Goal: Transaction & Acquisition: Book appointment/travel/reservation

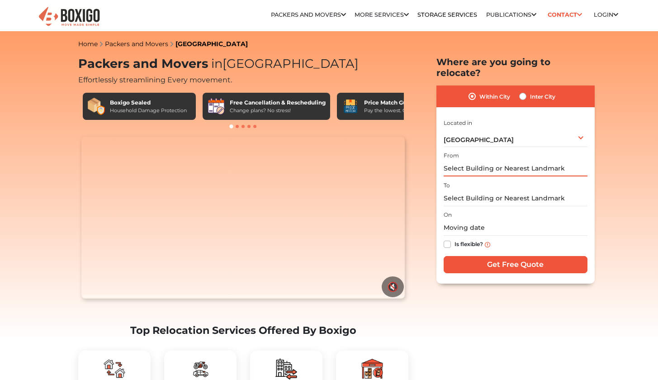
click at [488, 161] on input "text" at bounding box center [515, 168] width 144 height 16
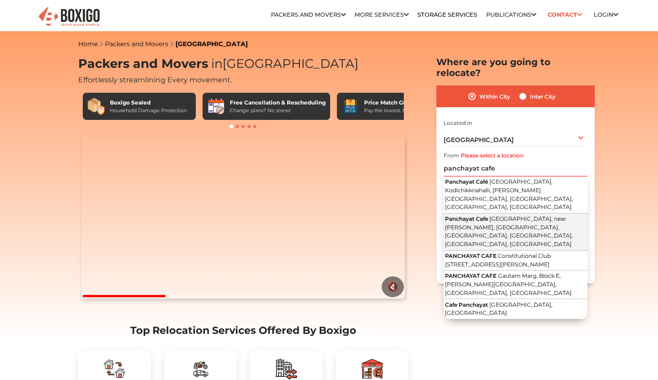
click at [498, 215] on span "Hagadur Main Road, near Mariyamma Temple, Hagadur, Immadihalli, Whitefield, Ben…" at bounding box center [509, 231] width 128 height 32
type input "Panchayat Cafe, Hagadur Main Road, near Mariyamma Temple, Hagadur, Immadihalli,…"
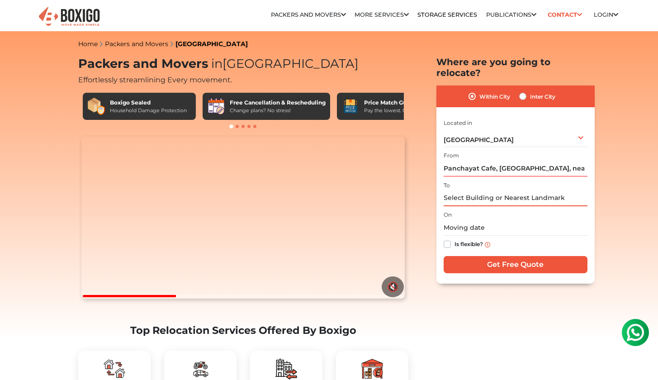
click at [487, 190] on input "text" at bounding box center [515, 198] width 144 height 16
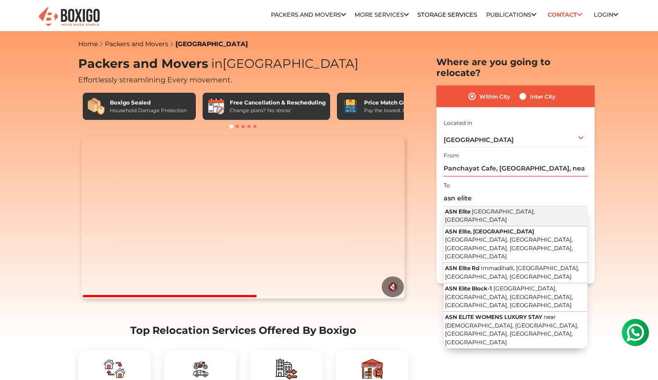
click at [484, 208] on span "Immadihalli Main Road, Whitefield, Bengaluru, Karnataka" at bounding box center [490, 215] width 90 height 15
type input "ASN Elite, Immadihalli Main Road, Whitefield, Bengaluru, Karnataka"
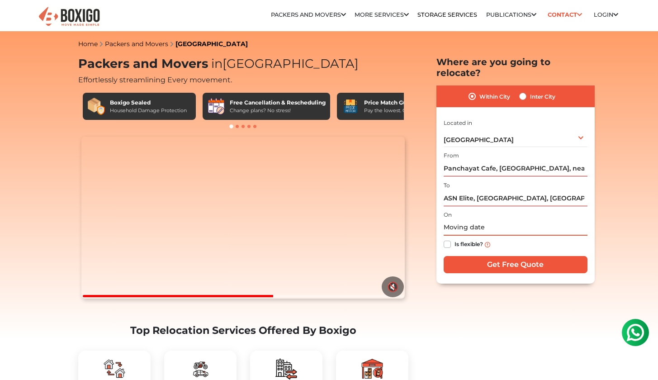
click at [451, 220] on input "text" at bounding box center [515, 228] width 144 height 16
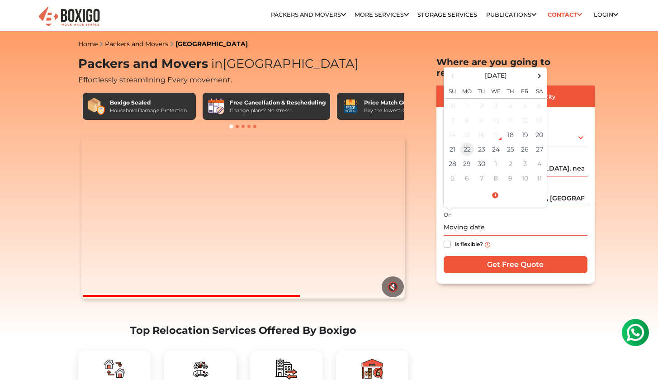
click at [467, 142] on td "22" at bounding box center [467, 149] width 14 height 14
type input "09/22/2025 12:00 AM"
click at [479, 257] on input "Get Free Quote" at bounding box center [515, 264] width 144 height 17
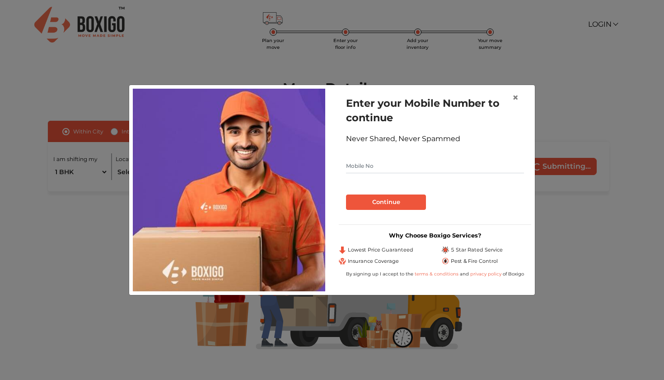
click at [378, 162] on input "text" at bounding box center [435, 166] width 178 height 14
type input "7687032372"
click at [376, 197] on button "Continue" at bounding box center [386, 201] width 80 height 15
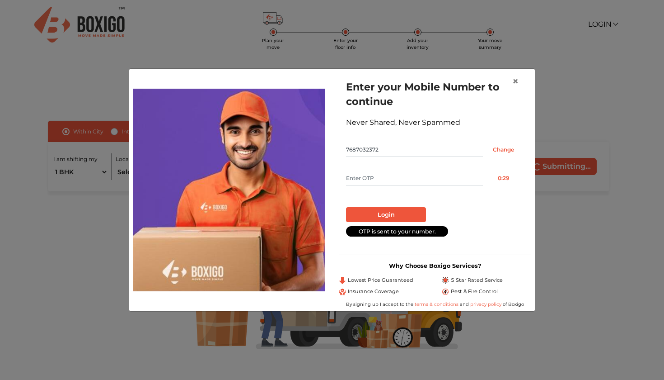
click at [361, 181] on input "text" at bounding box center [414, 178] width 137 height 14
type input "5504"
click at [404, 216] on button "Login" at bounding box center [386, 214] width 80 height 15
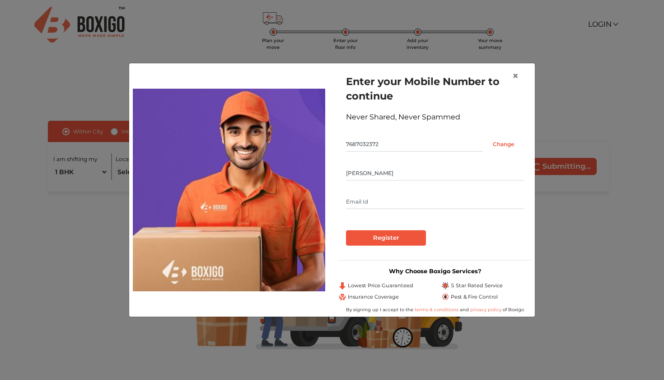
type input "[PERSON_NAME]"
click at [394, 240] on input "Register" at bounding box center [386, 237] width 80 height 15
type input "[EMAIL_ADDRESS][DOMAIN_NAME]"
click at [411, 237] on input "Register" at bounding box center [386, 237] width 80 height 15
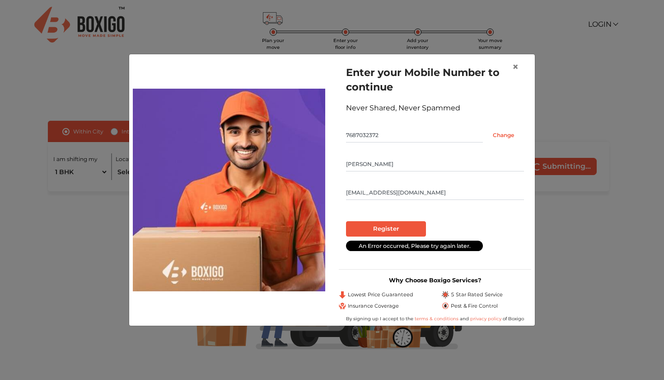
click at [404, 230] on input "Register" at bounding box center [386, 228] width 80 height 15
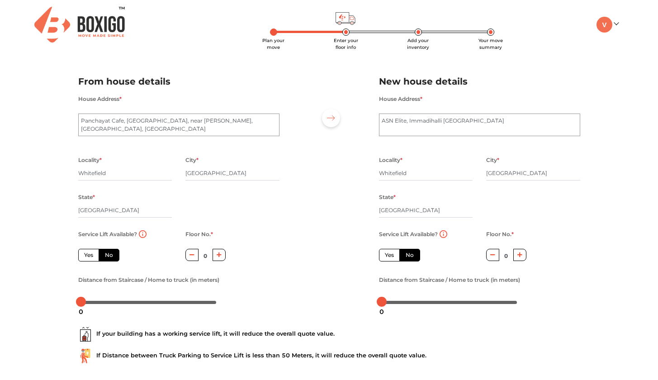
click at [92, 255] on label "Yes" at bounding box center [88, 255] width 21 height 13
click at [90, 255] on input "Yes" at bounding box center [87, 254] width 6 height 6
radio input "true"
click at [399, 254] on label "No" at bounding box center [409, 255] width 21 height 13
click at [405, 254] on input "No" at bounding box center [408, 254] width 6 height 6
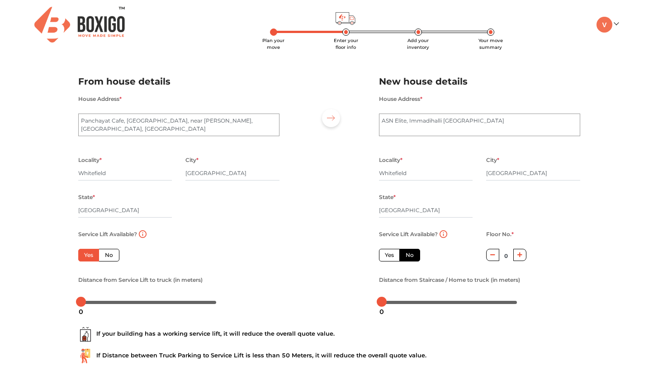
click at [390, 257] on label "Yes" at bounding box center [389, 255] width 21 height 13
click at [390, 257] on input "Yes" at bounding box center [388, 254] width 6 height 6
radio input "false"
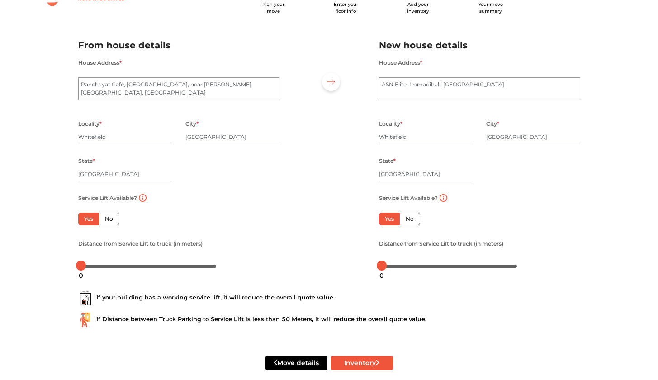
scroll to position [48, 0]
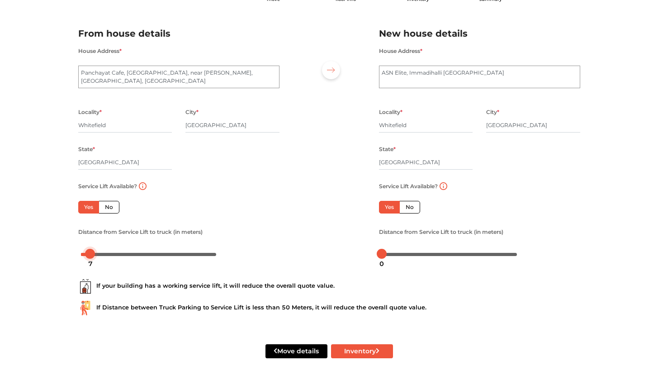
click at [89, 254] on div at bounding box center [149, 253] width 136 height 5
drag, startPoint x: 89, startPoint y: 254, endPoint x: 106, endPoint y: 255, distance: 17.2
click at [106, 255] on body "Plan your move Enter your floor info Add your inventory Your move summary My Mo…" at bounding box center [329, 142] width 658 height 380
drag, startPoint x: 382, startPoint y: 251, endPoint x: 409, endPoint y: 249, distance: 27.2
click at [409, 249] on div at bounding box center [408, 254] width 10 height 10
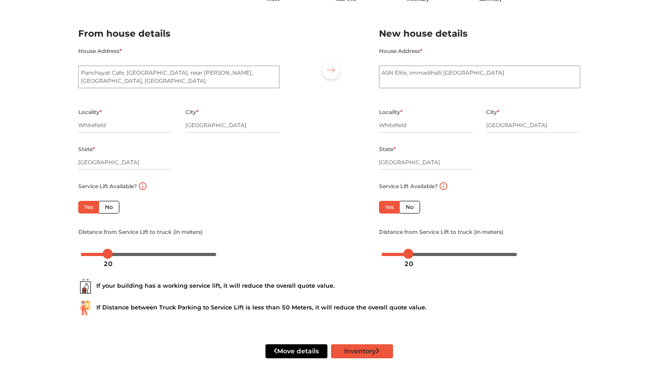
click at [365, 346] on button "Inventory" at bounding box center [362, 351] width 62 height 14
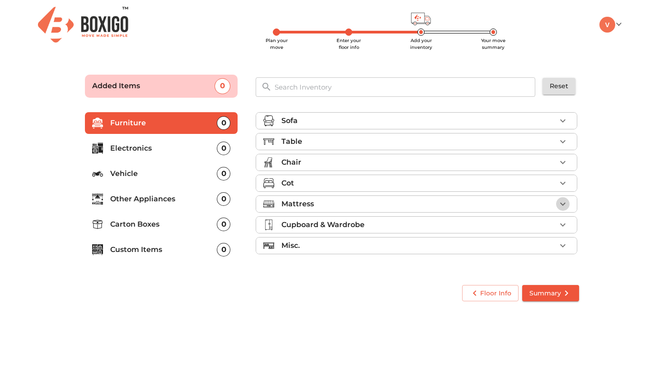
click at [557, 204] on button "button" at bounding box center [563, 204] width 14 height 14
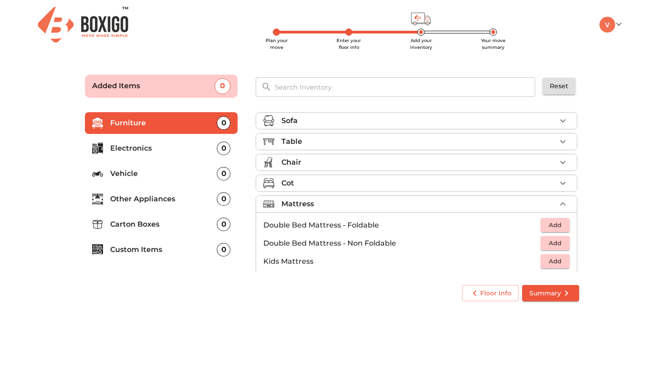
click at [559, 229] on span "Add" at bounding box center [555, 225] width 20 height 10
click at [558, 201] on icon "button" at bounding box center [563, 203] width 11 height 11
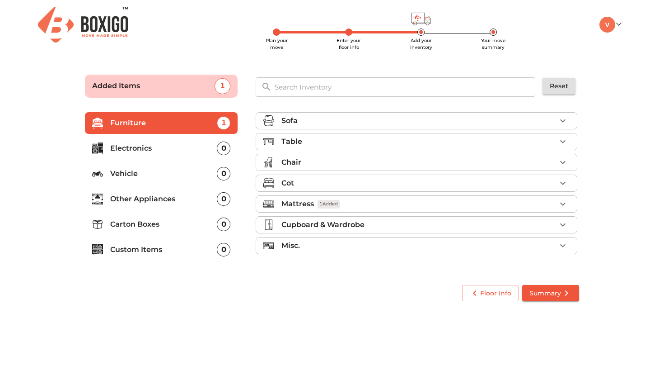
click at [527, 188] on li "Cot" at bounding box center [416, 183] width 321 height 16
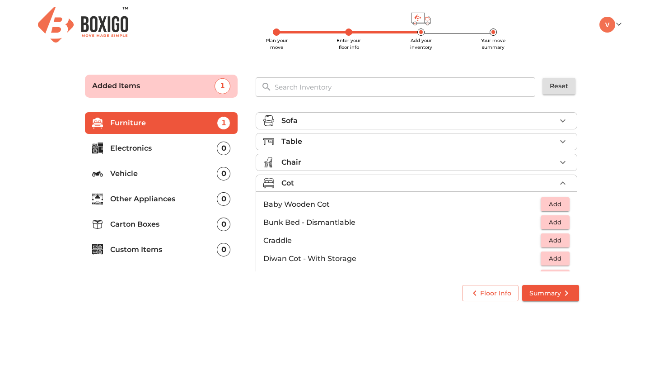
click at [558, 183] on icon "button" at bounding box center [563, 183] width 11 height 11
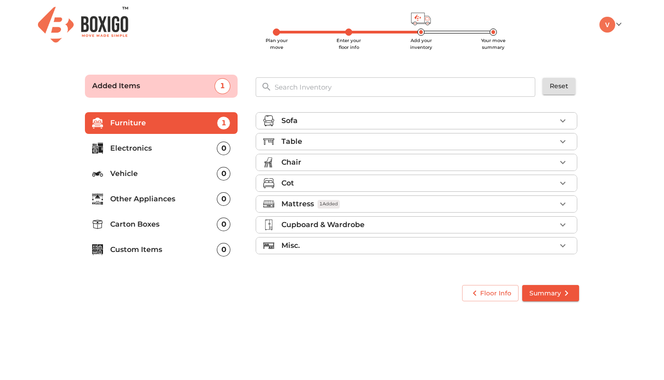
click at [475, 226] on div "Cupboard & Wardrobe" at bounding box center [419, 224] width 275 height 11
click at [466, 140] on div "Table" at bounding box center [419, 141] width 275 height 11
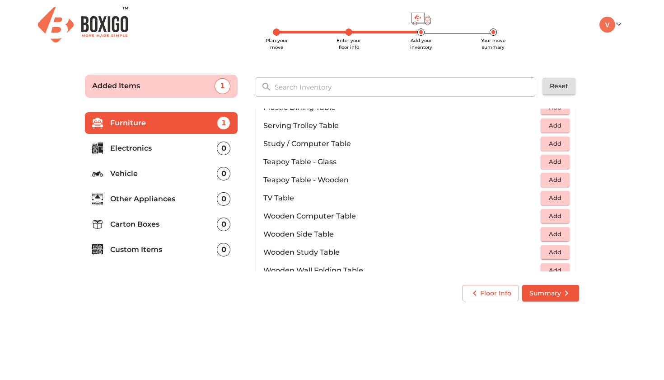
scroll to position [527, 0]
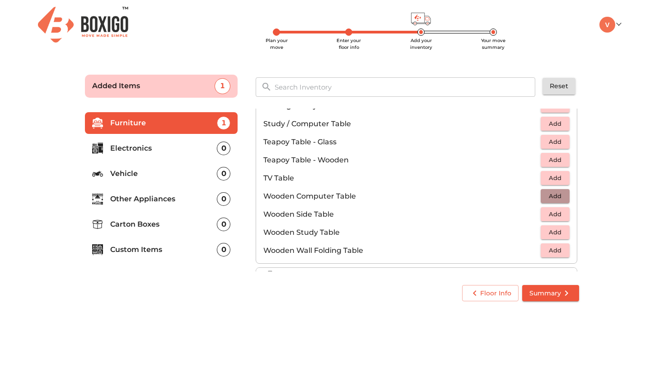
click at [551, 195] on span "Add" at bounding box center [555, 196] width 20 height 10
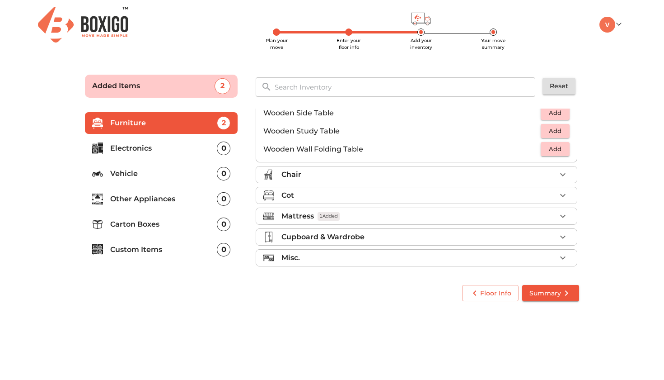
scroll to position [630, 0]
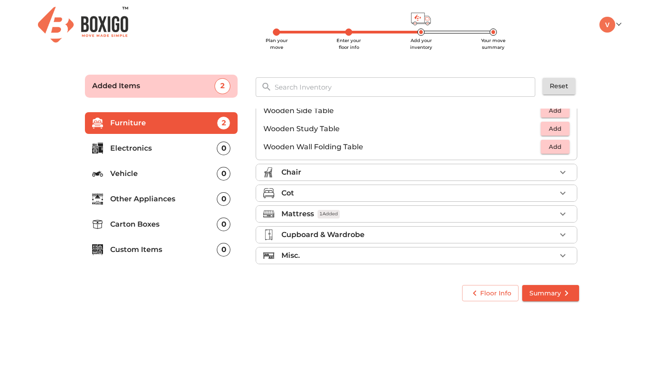
click at [550, 263] on li "Misc." at bounding box center [416, 255] width 321 height 16
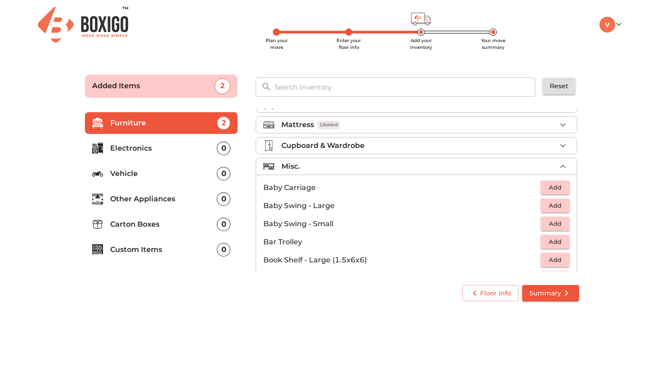
scroll to position [81, 0]
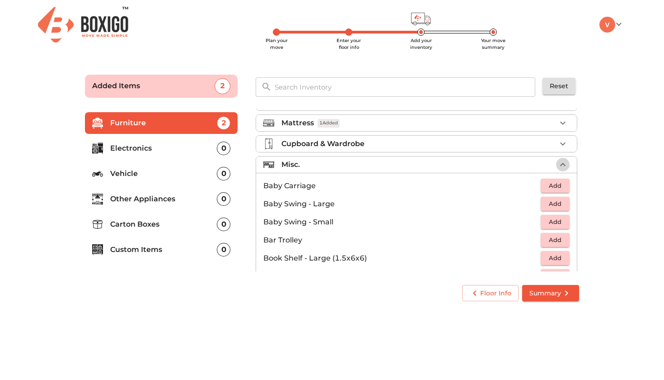
click at [558, 168] on icon "button" at bounding box center [563, 164] width 11 height 11
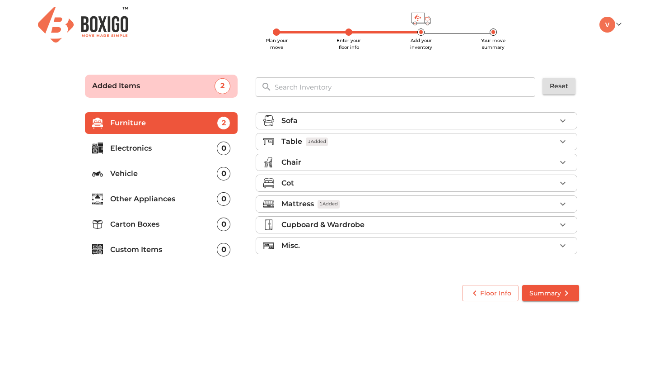
scroll to position [0, 0]
click at [477, 122] on div "Sofa" at bounding box center [419, 120] width 275 height 11
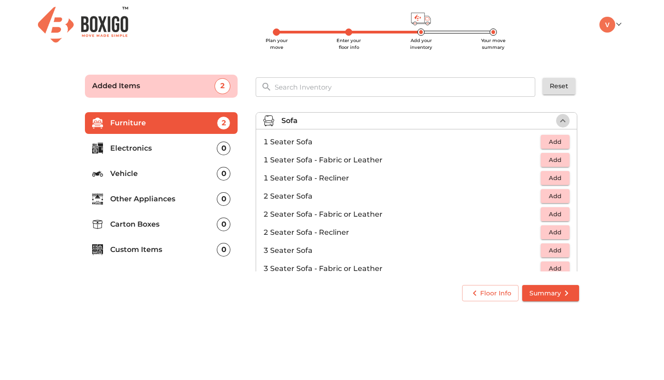
click at [560, 121] on icon "button" at bounding box center [562, 120] width 5 height 3
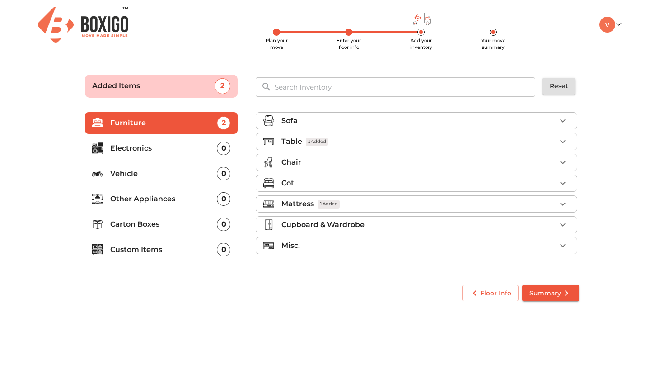
click at [444, 165] on div "Chair" at bounding box center [419, 162] width 275 height 11
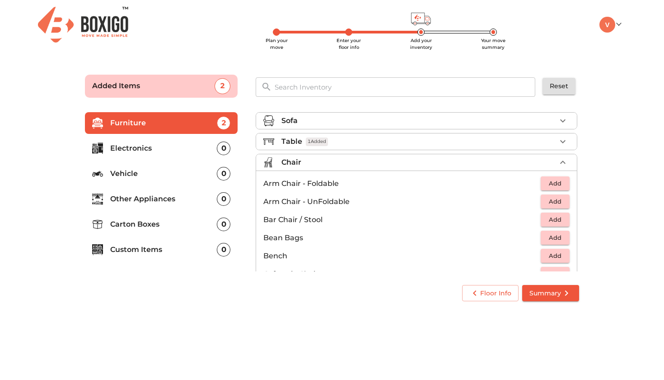
click at [444, 165] on div "Chair" at bounding box center [419, 162] width 275 height 11
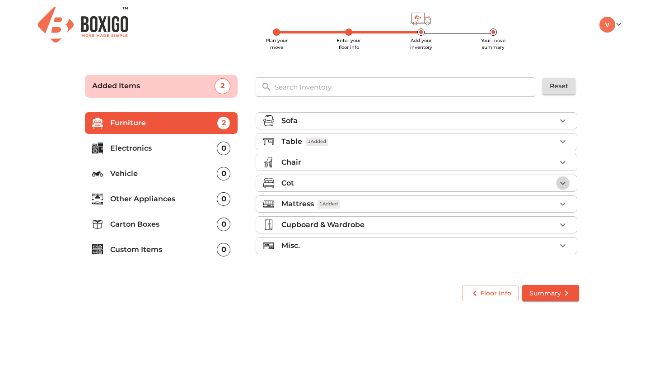
click at [559, 185] on icon "button" at bounding box center [563, 183] width 11 height 11
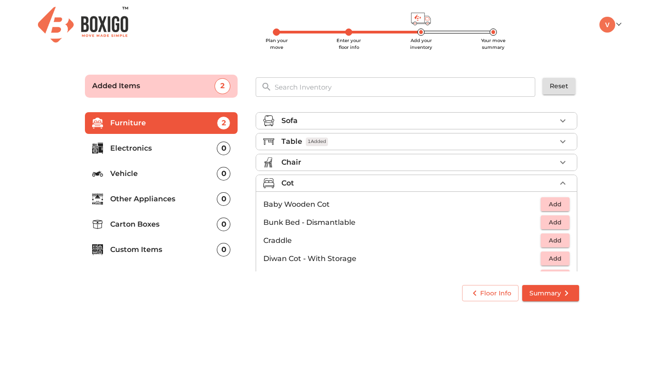
click at [559, 185] on icon "button" at bounding box center [563, 183] width 11 height 11
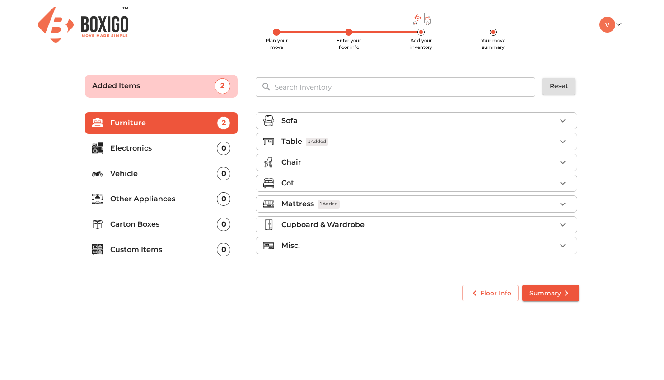
click at [392, 202] on div "Mattress 1 Added" at bounding box center [419, 203] width 275 height 11
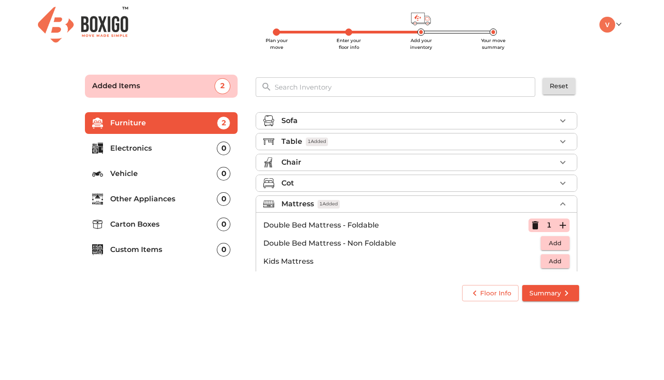
click at [558, 205] on icon "button" at bounding box center [563, 203] width 11 height 11
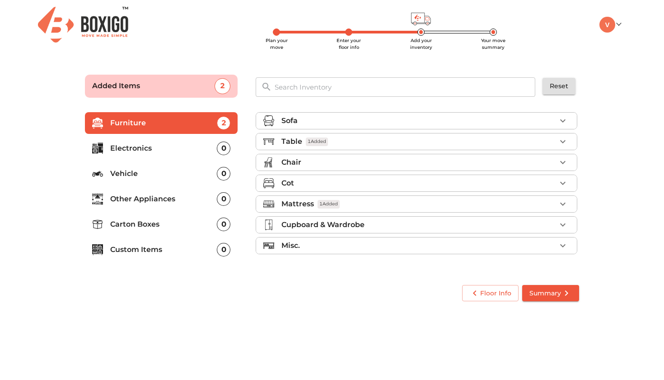
click at [460, 250] on div "Misc." at bounding box center [419, 245] width 275 height 11
click at [460, 249] on div "Misc." at bounding box center [419, 245] width 275 height 11
click at [465, 116] on div "Sofa" at bounding box center [419, 120] width 275 height 11
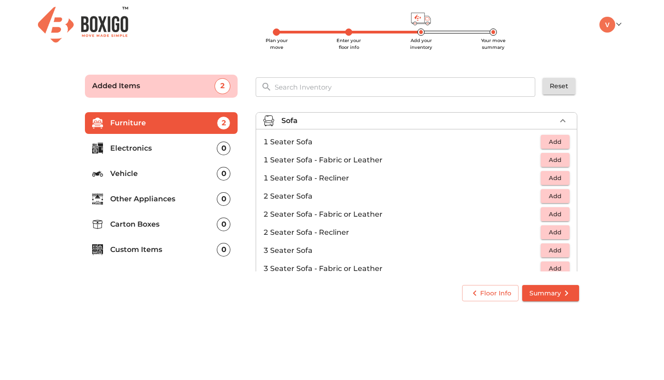
click at [465, 116] on div "Sofa" at bounding box center [419, 120] width 275 height 11
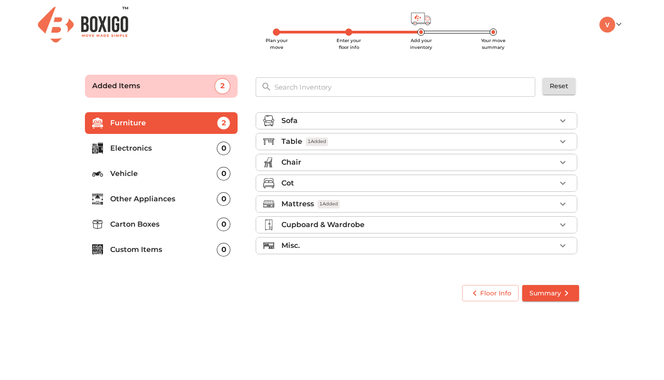
click at [389, 144] on div "Table 1 Added" at bounding box center [419, 141] width 275 height 11
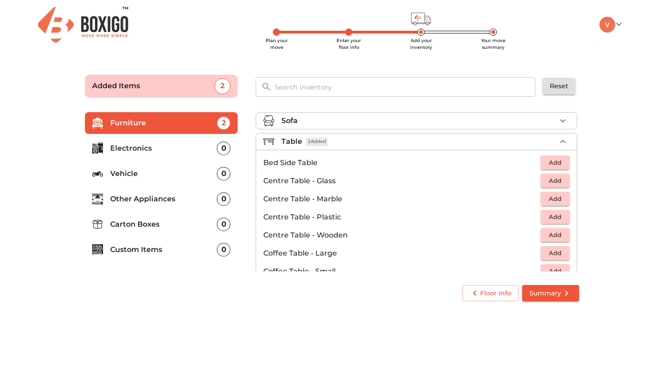
click at [389, 144] on div "Table 1 Added" at bounding box center [419, 141] width 275 height 11
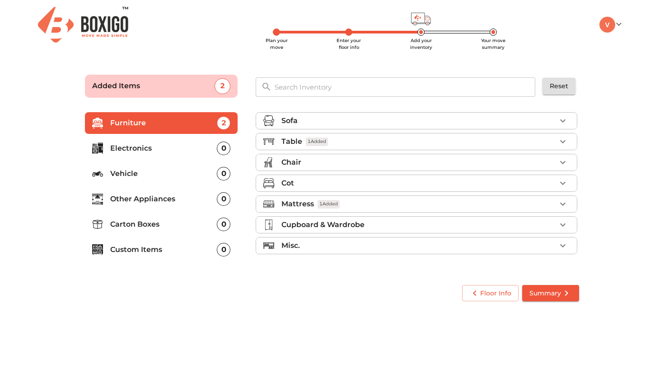
click at [367, 163] on div "Chair" at bounding box center [419, 162] width 275 height 11
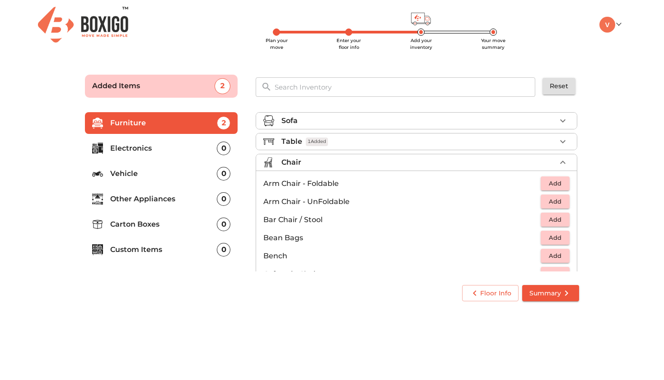
click at [367, 162] on div "Chair" at bounding box center [419, 162] width 275 height 11
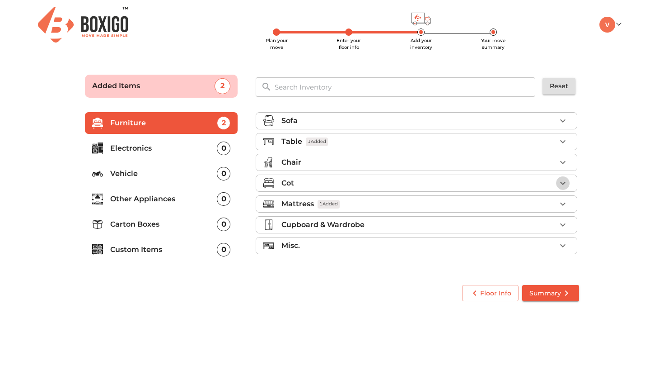
click at [559, 180] on icon "button" at bounding box center [563, 183] width 11 height 11
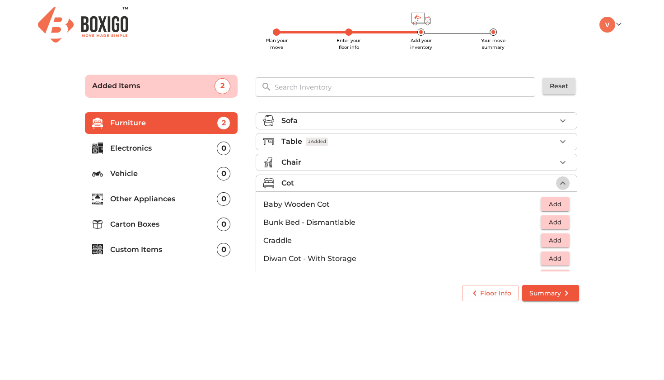
click at [559, 179] on icon "button" at bounding box center [563, 183] width 11 height 11
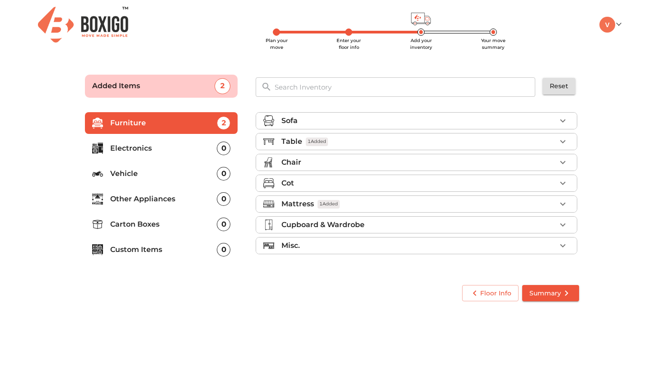
click at [559, 179] on icon "button" at bounding box center [563, 183] width 11 height 11
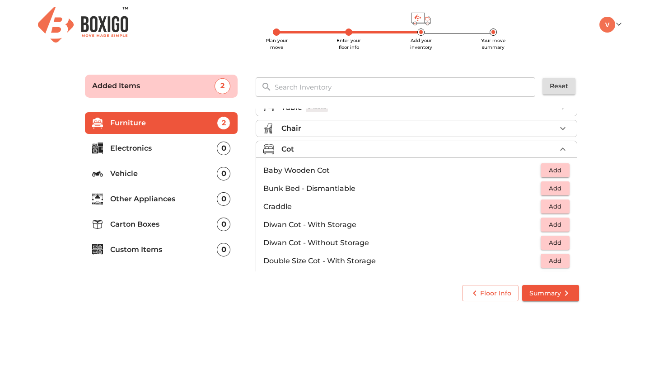
scroll to position [31, 0]
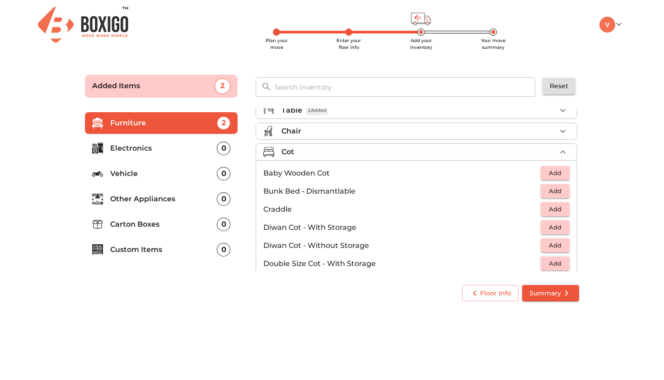
click at [546, 152] on div "Cot" at bounding box center [419, 151] width 275 height 11
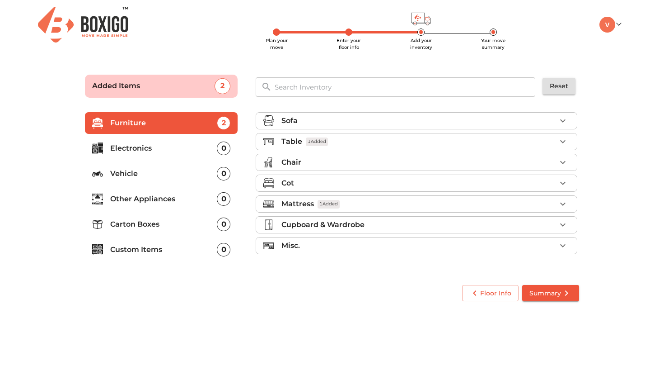
scroll to position [0, 0]
click at [550, 227] on div "Cupboard & Wardrobe" at bounding box center [419, 224] width 275 height 11
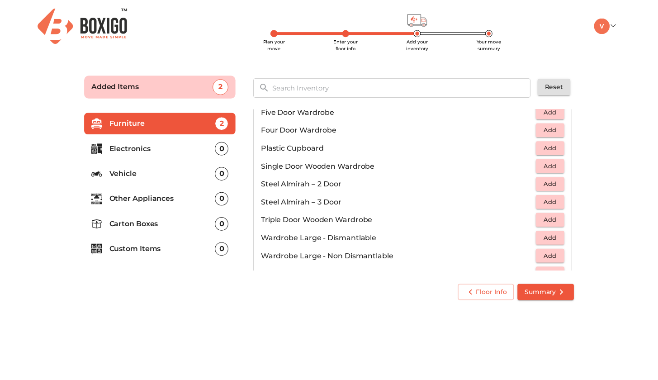
scroll to position [305, 0]
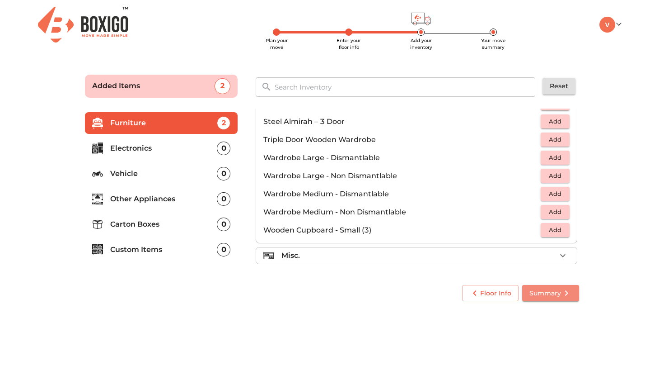
click at [547, 294] on span "Summary" at bounding box center [551, 292] width 42 height 11
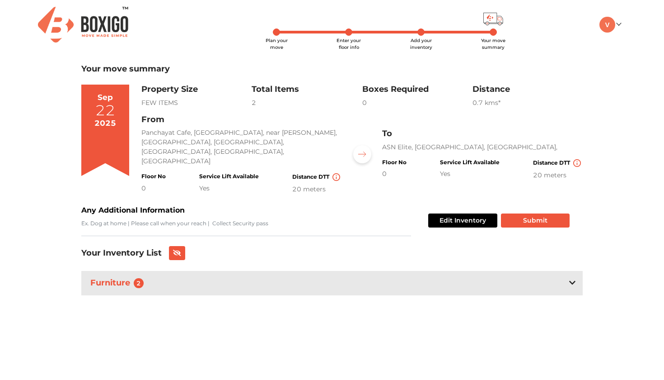
click at [458, 213] on button "Edit Inventory" at bounding box center [462, 220] width 69 height 14
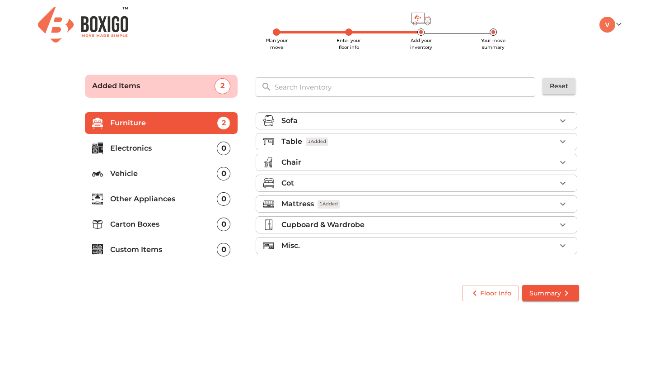
click at [178, 225] on p "Carton Boxes" at bounding box center [163, 224] width 107 height 11
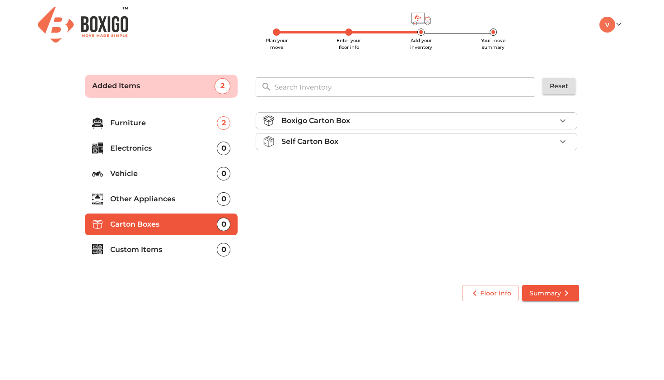
click at [501, 118] on div "Boxigo Carton Box" at bounding box center [419, 120] width 275 height 11
click at [550, 169] on div "Self Carton Box" at bounding box center [419, 167] width 275 height 11
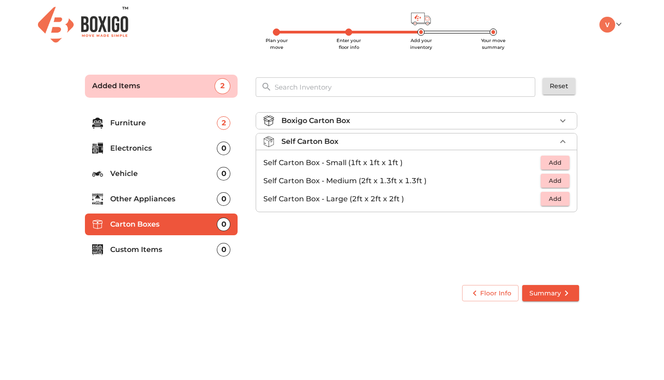
click at [548, 128] on li "Boxigo Carton Box" at bounding box center [416, 121] width 321 height 16
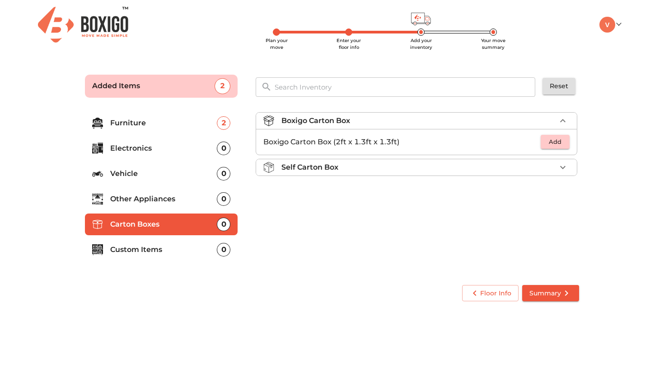
click at [552, 143] on span "Add" at bounding box center [555, 141] width 20 height 10
click at [562, 139] on icon "button" at bounding box center [563, 141] width 11 height 11
click at [559, 163] on icon "button" at bounding box center [563, 167] width 11 height 11
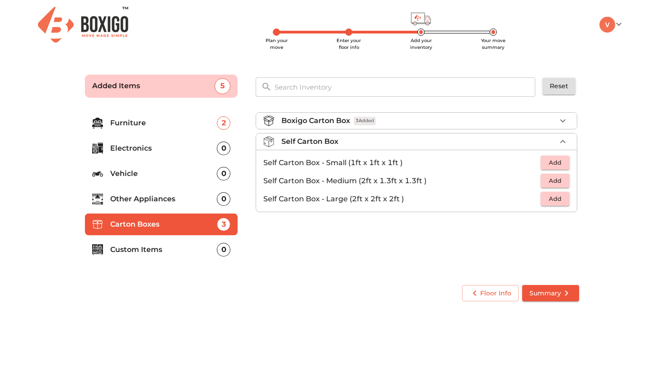
click at [554, 164] on span "Add" at bounding box center [555, 162] width 20 height 10
click at [554, 180] on span "Add" at bounding box center [555, 180] width 20 height 10
click at [554, 203] on span "Add" at bounding box center [555, 198] width 20 height 10
click at [553, 290] on span "Summary" at bounding box center [551, 292] width 42 height 11
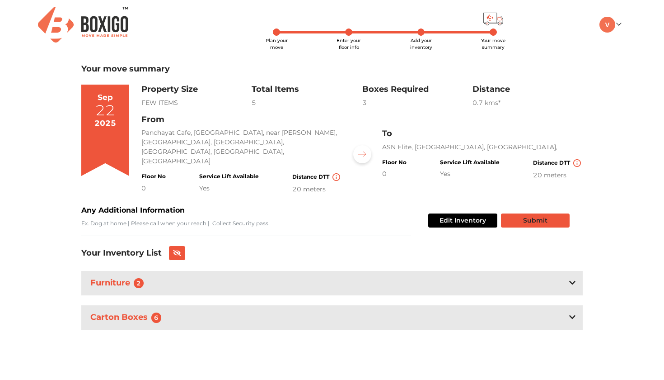
click at [543, 213] on button "Submit" at bounding box center [535, 220] width 69 height 14
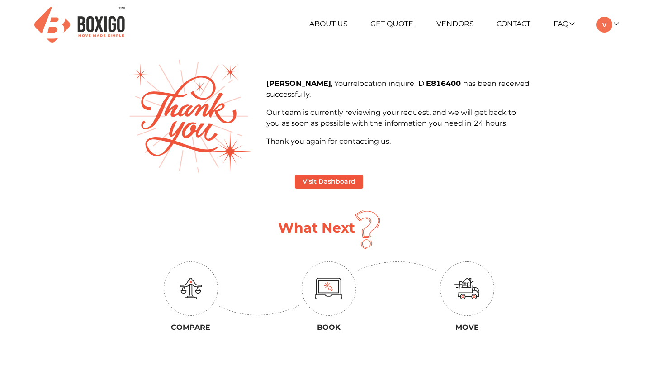
click at [602, 102] on div "[PHONE_NUMBER] RELOCATION STORAGE SPACE About Us Get Quote Vendors Contact FAQ …" at bounding box center [329, 319] width 658 height 639
